Goal: Find specific page/section

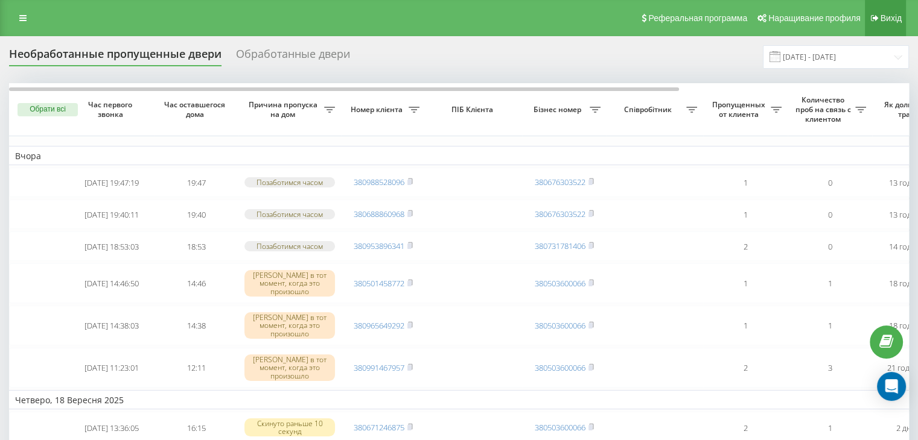
click at [897, 19] on font "Вихід" at bounding box center [890, 18] width 21 height 10
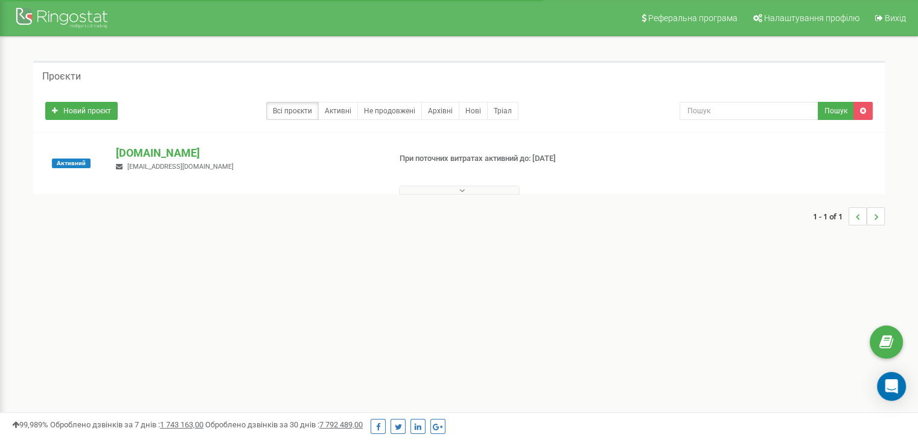
click at [466, 194] on button at bounding box center [459, 190] width 121 height 9
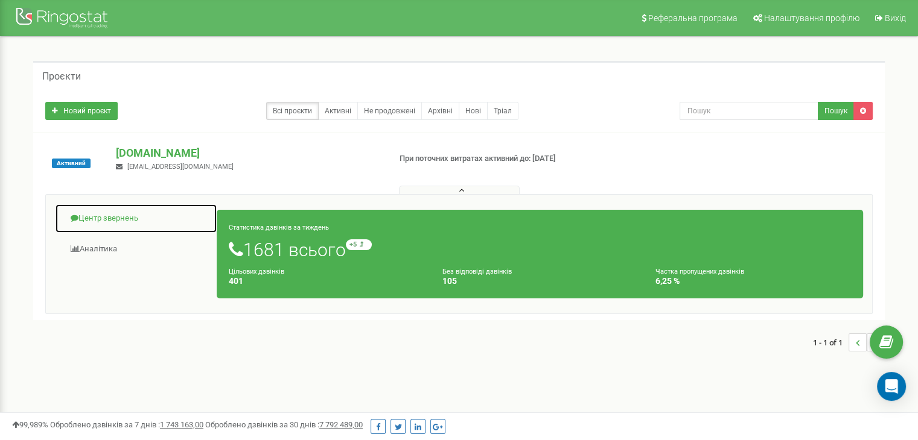
click at [125, 213] on link "Центр звернень" at bounding box center [136, 219] width 162 height 30
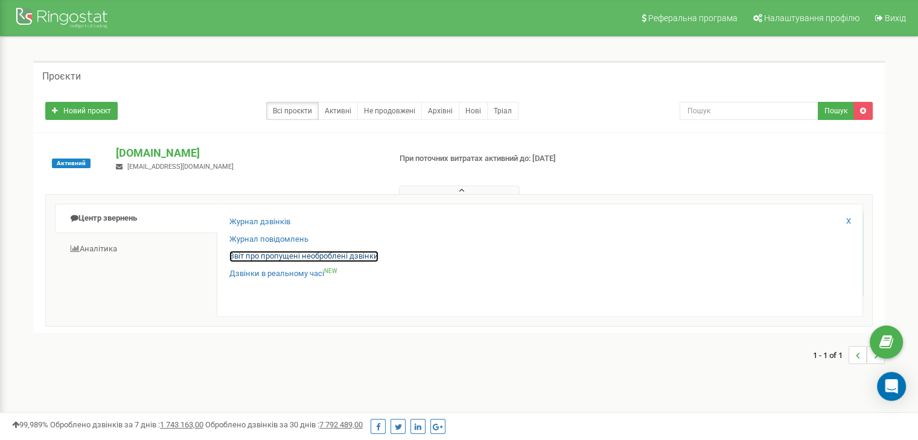
click at [253, 259] on link "Звіт про пропущені необроблені дзвінки" at bounding box center [303, 256] width 149 height 11
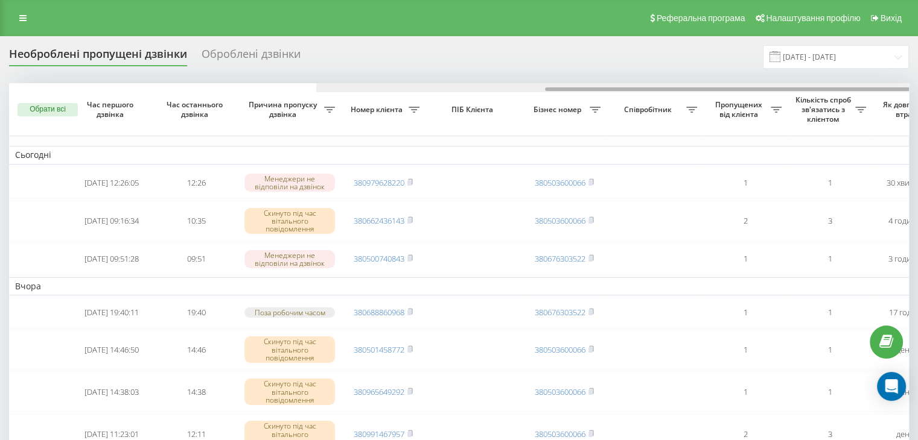
scroll to position [0, 306]
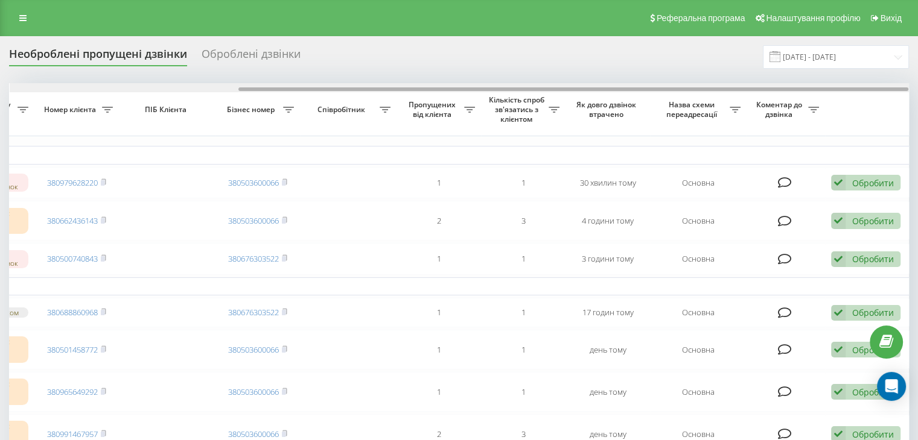
drag, startPoint x: 294, startPoint y: 87, endPoint x: 223, endPoint y: 83, distance: 71.9
click at [233, 86] on div at bounding box center [459, 87] width 899 height 9
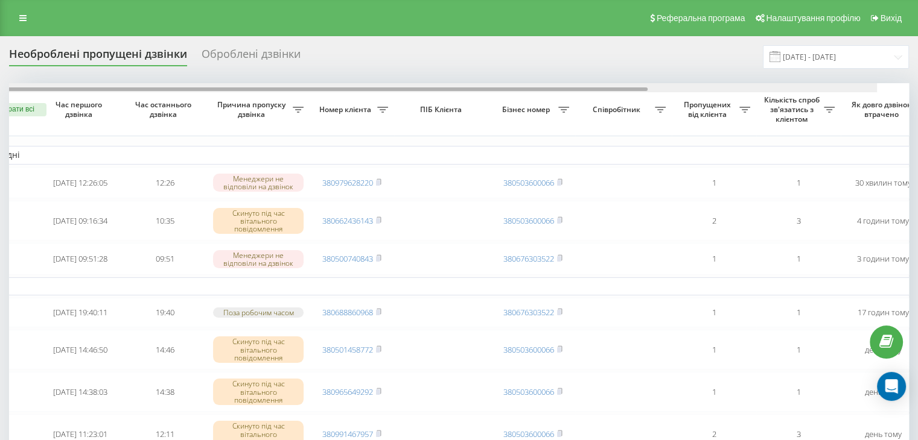
scroll to position [0, 0]
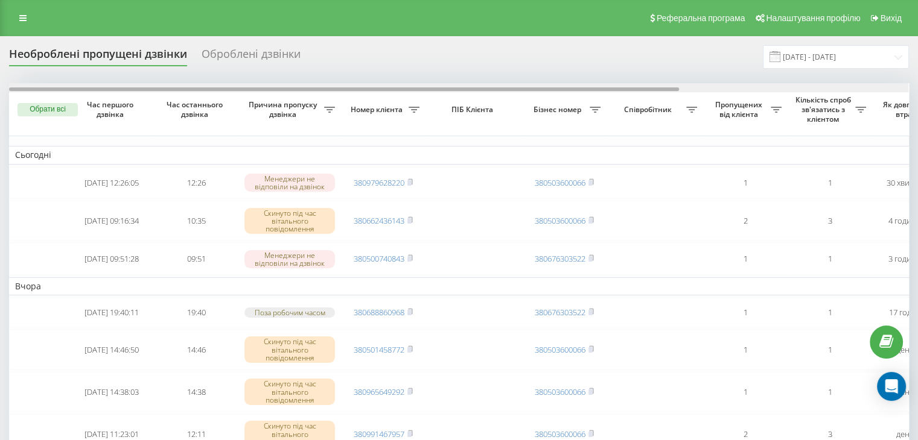
drag, startPoint x: 246, startPoint y: 89, endPoint x: 0, endPoint y: 62, distance: 247.7
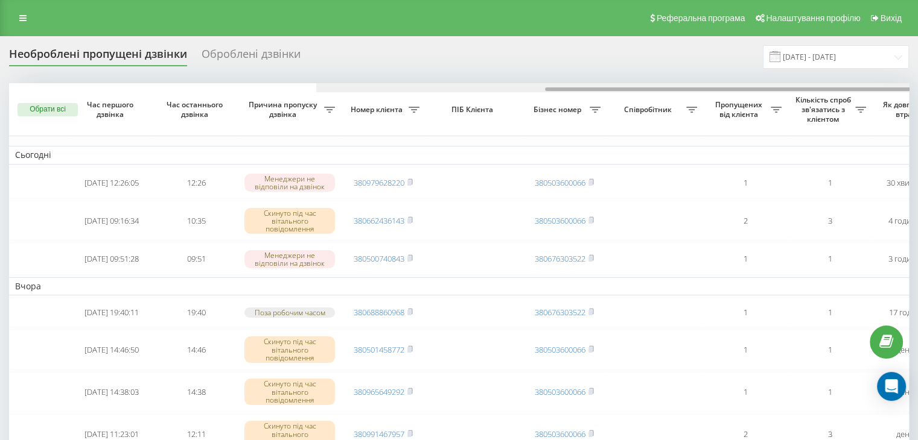
scroll to position [0, 306]
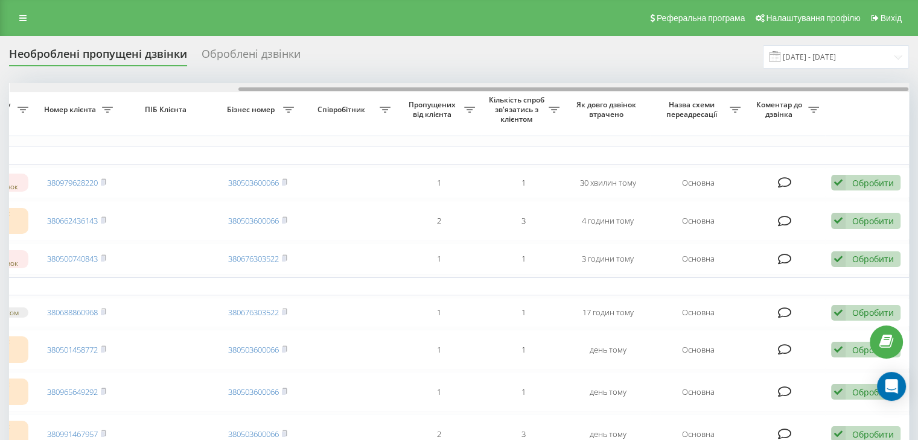
click at [287, 91] on div at bounding box center [459, 87] width 899 height 9
